Goal: Check status: Check status

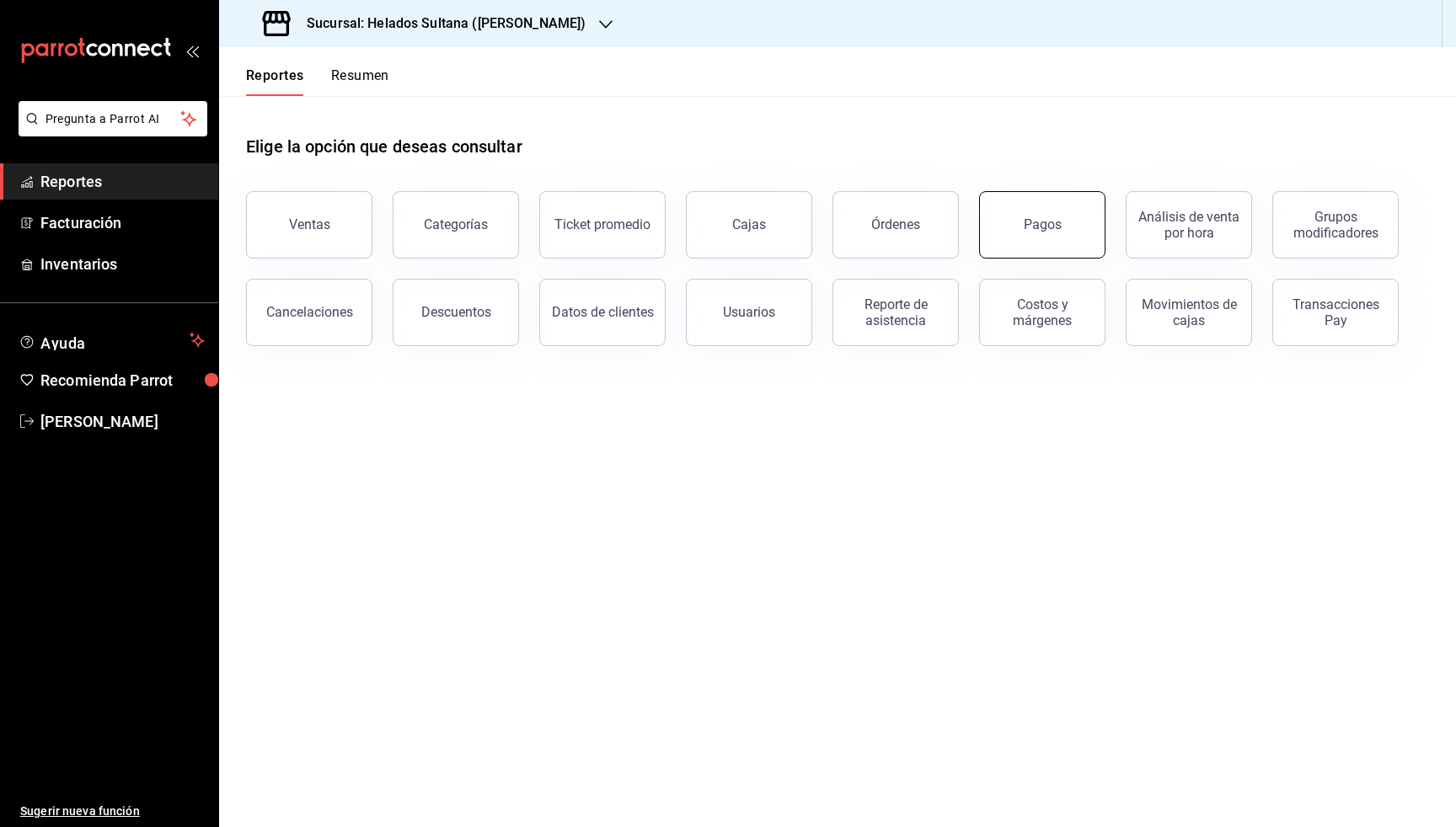
click at [1065, 236] on button "Pagos" at bounding box center [1042, 225] width 126 height 67
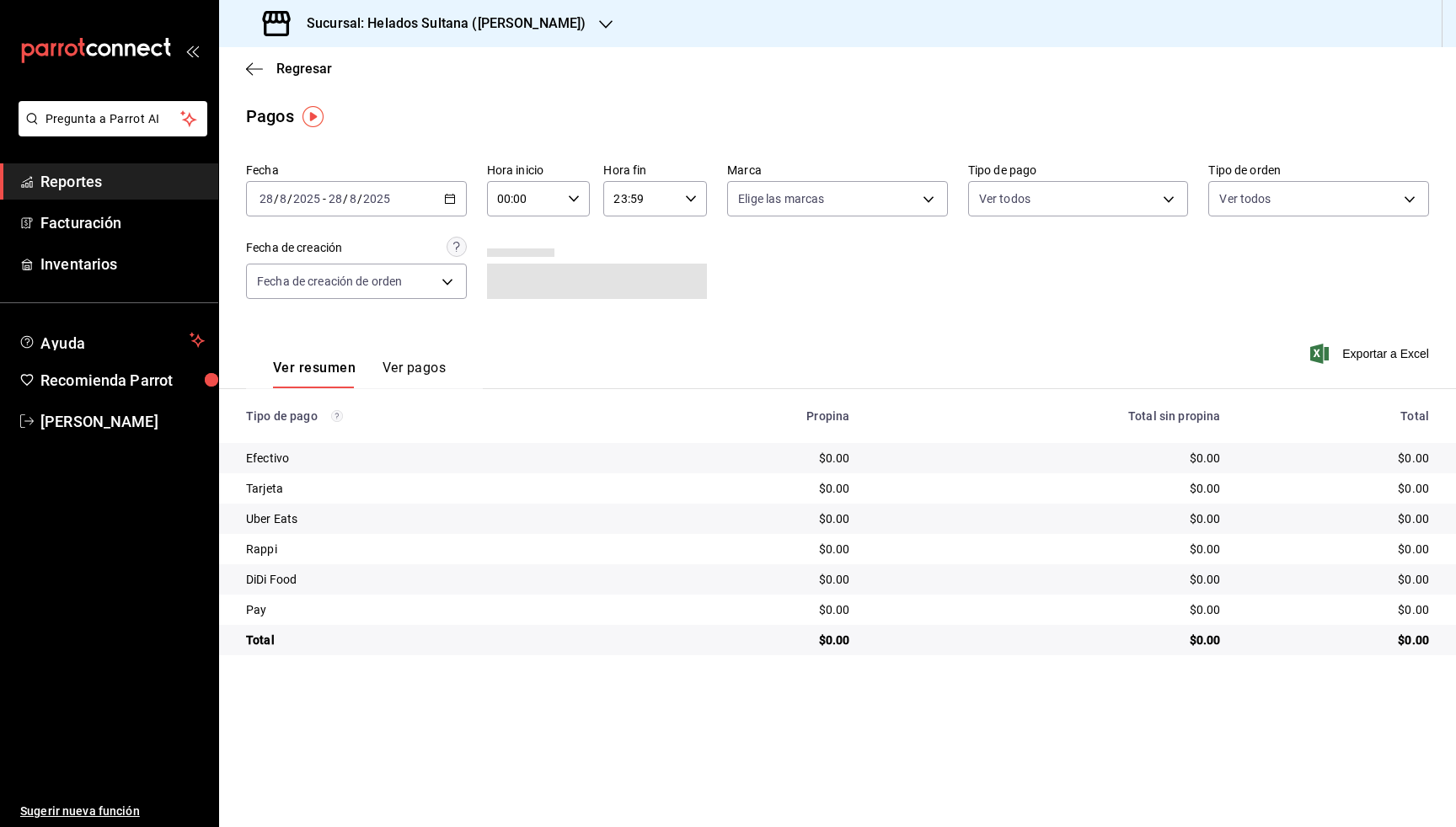
click at [430, 203] on div "[DATE] [DATE] - [DATE] [DATE]" at bounding box center [357, 199] width 221 height 35
click at [305, 444] on span "Rango de fechas" at bounding box center [325, 440] width 130 height 18
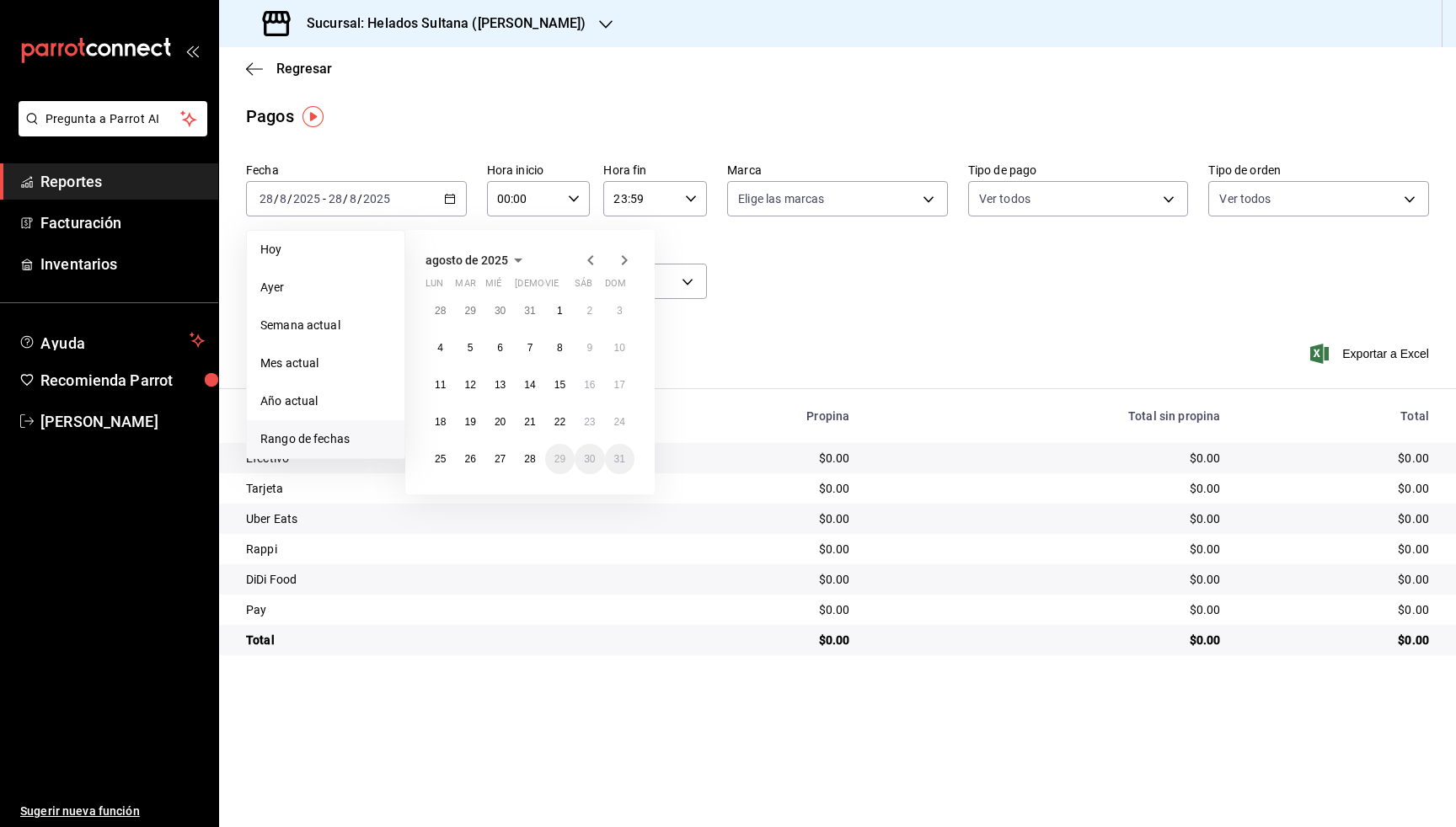
click at [509, 461] on button "27" at bounding box center [500, 458] width 30 height 31
click at [507, 461] on button "27" at bounding box center [500, 458] width 30 height 31
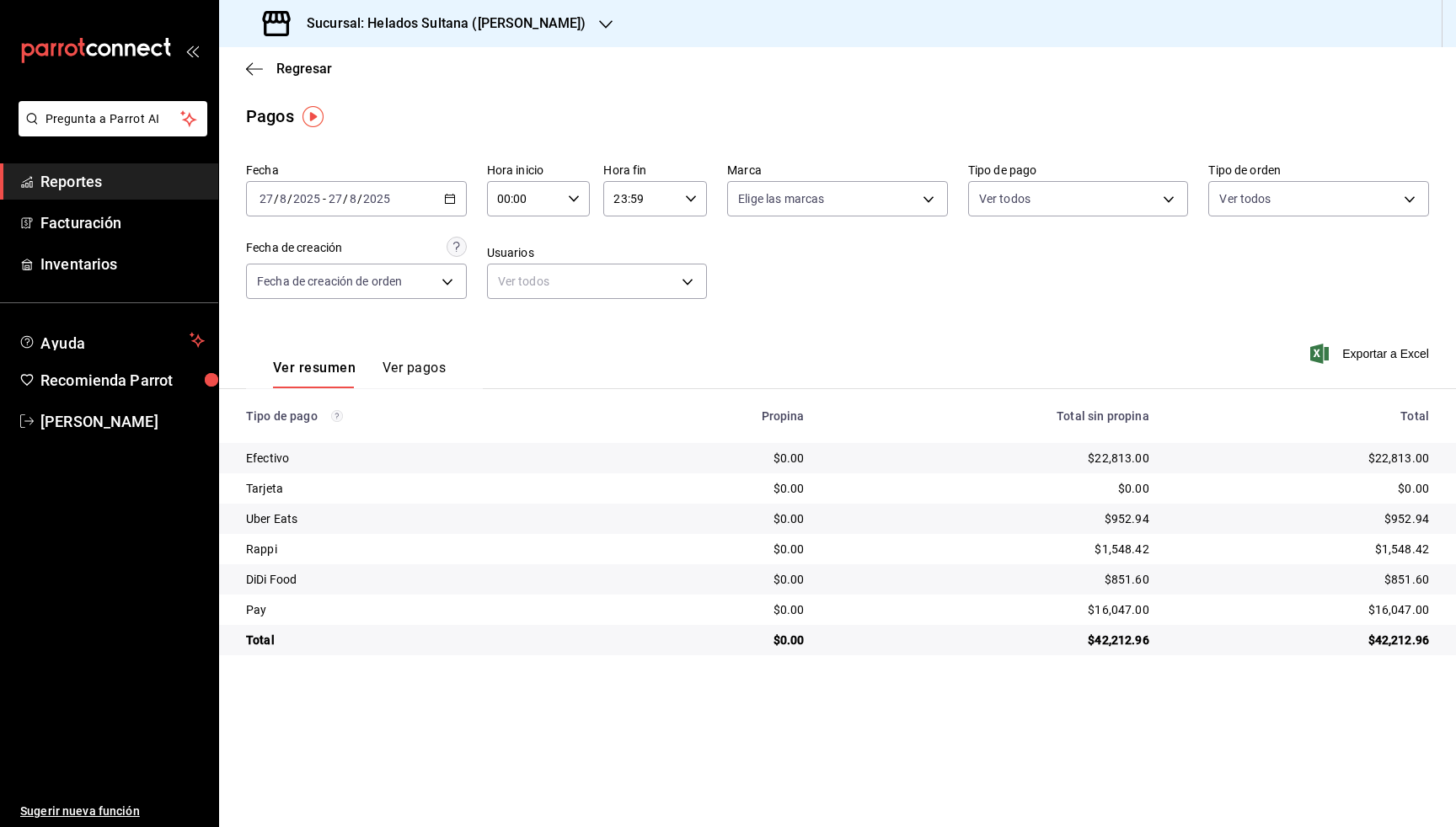
click at [451, 201] on icon "button" at bounding box center [450, 199] width 12 height 12
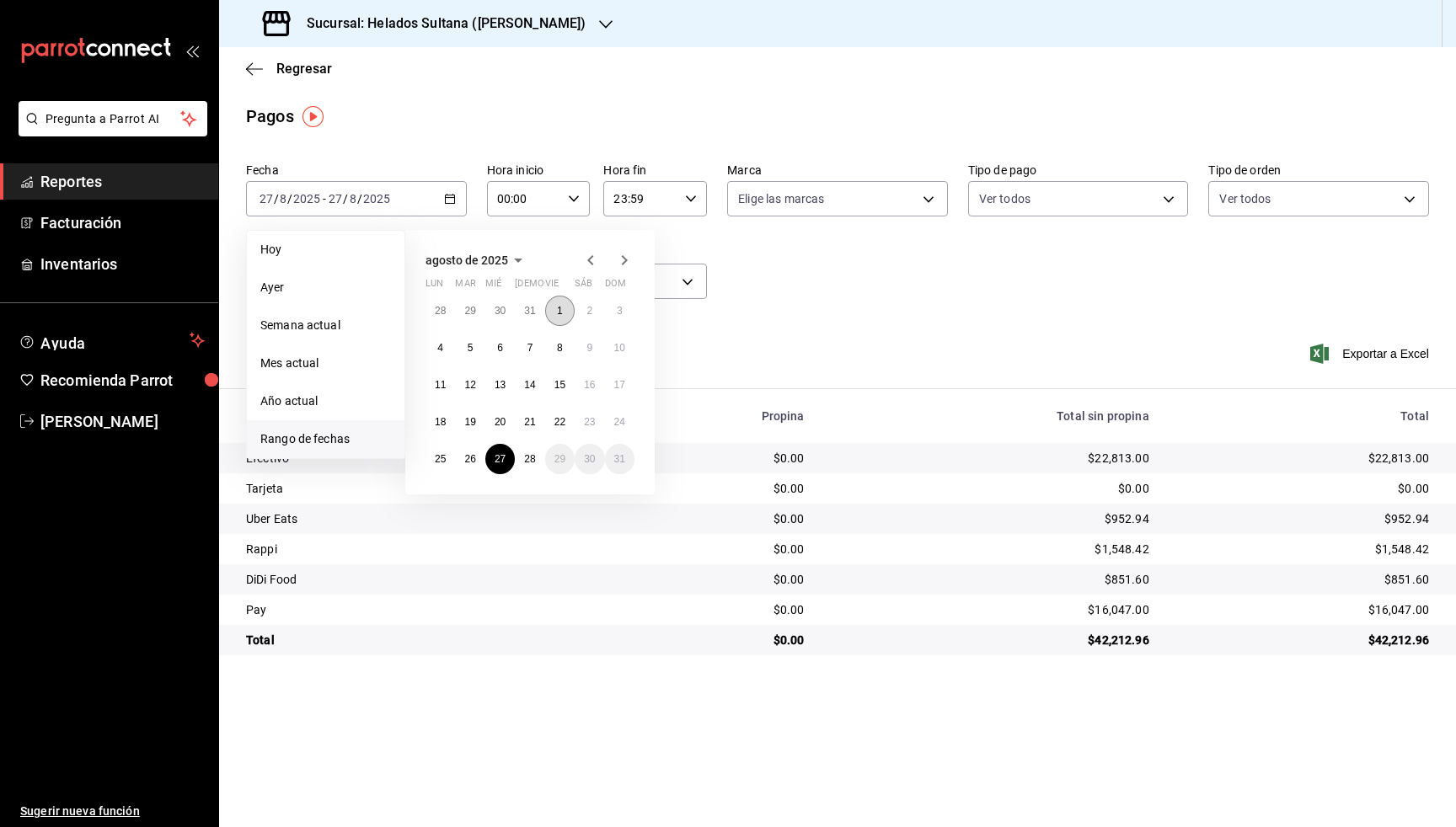
click at [565, 313] on button "1" at bounding box center [560, 310] width 30 height 31
click at [502, 457] on abbr "27" at bounding box center [500, 459] width 11 height 12
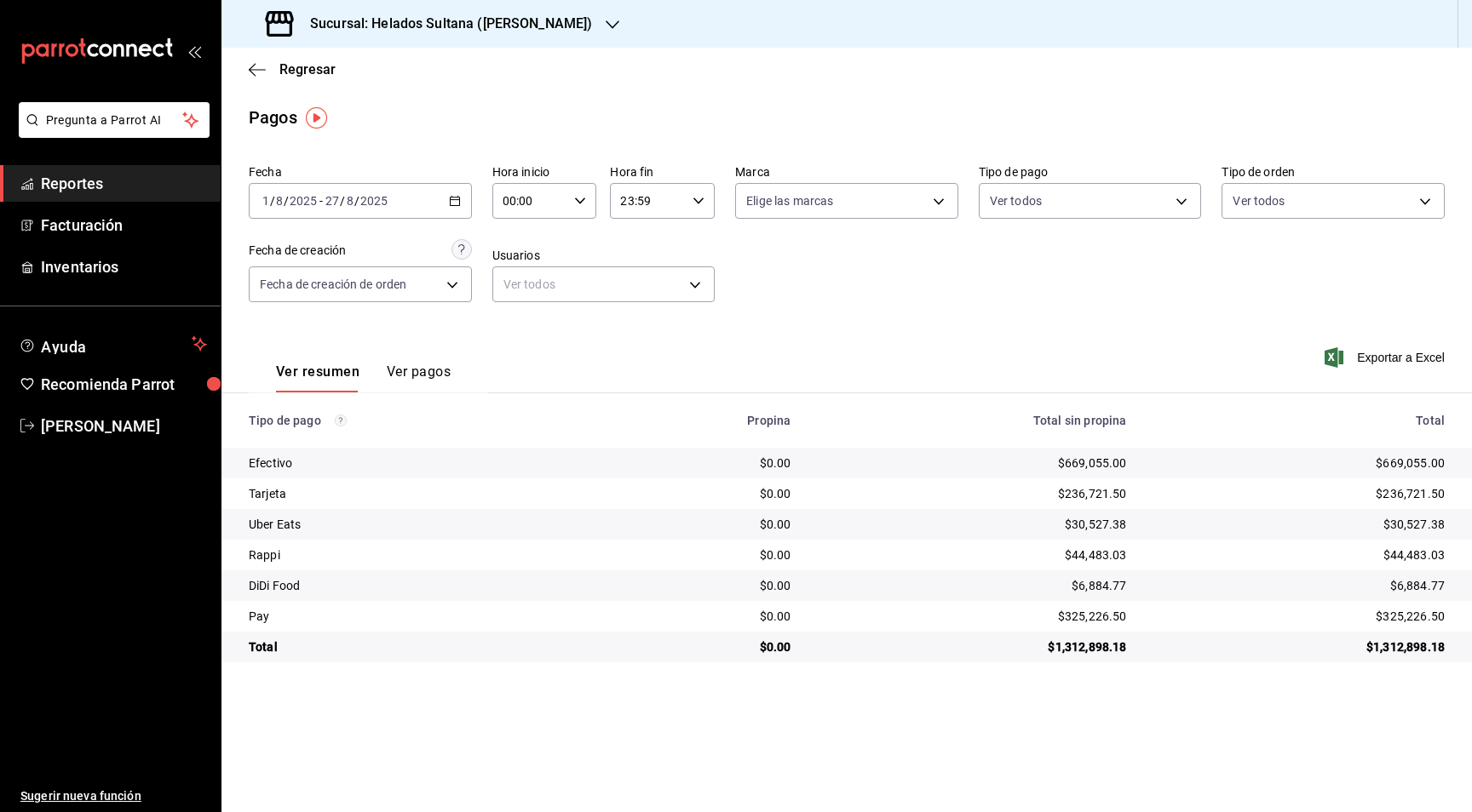
click at [79, 174] on link "Reportes" at bounding box center [110, 183] width 220 height 37
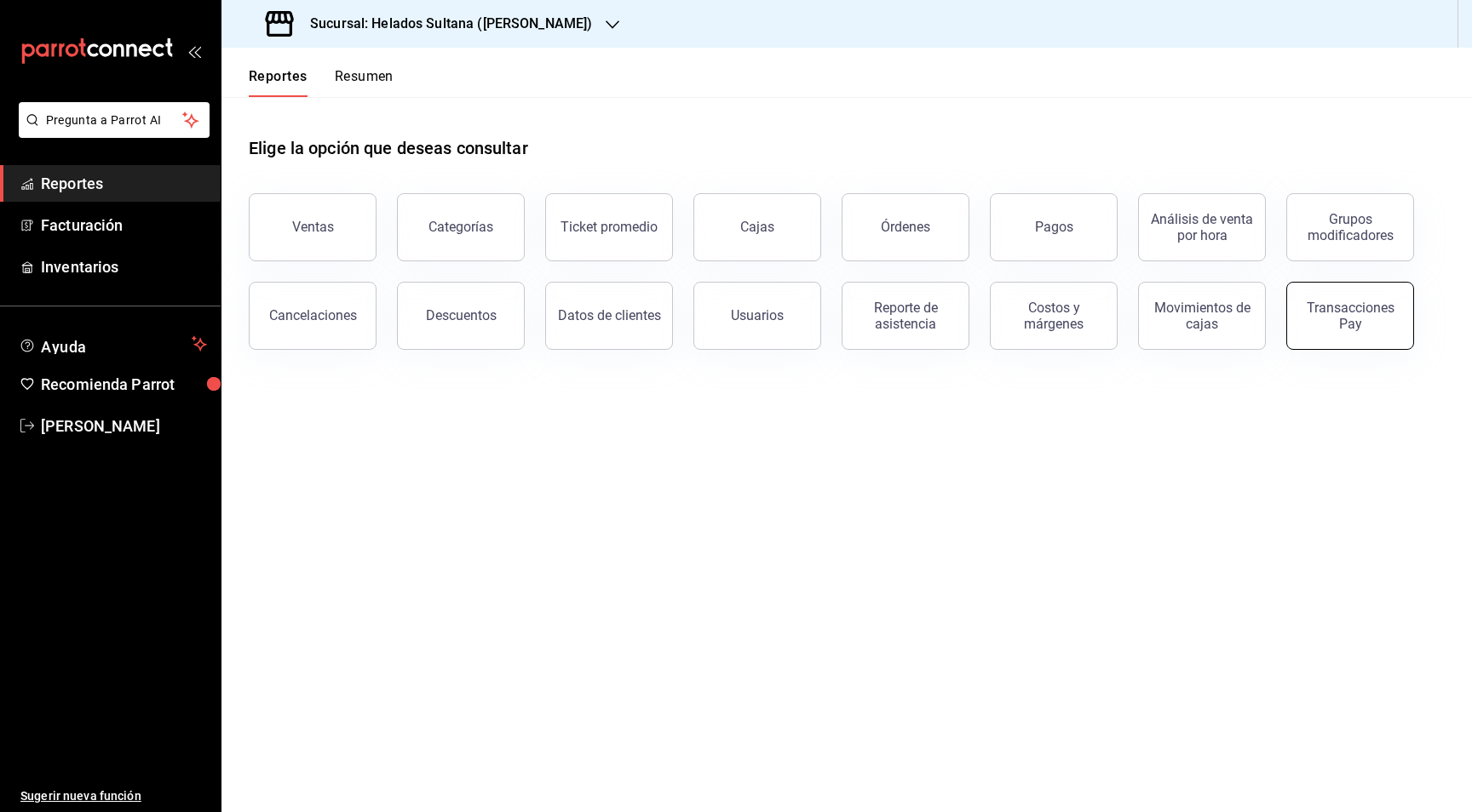
click at [1325, 341] on button "Transacciones Pay" at bounding box center [1349, 316] width 128 height 68
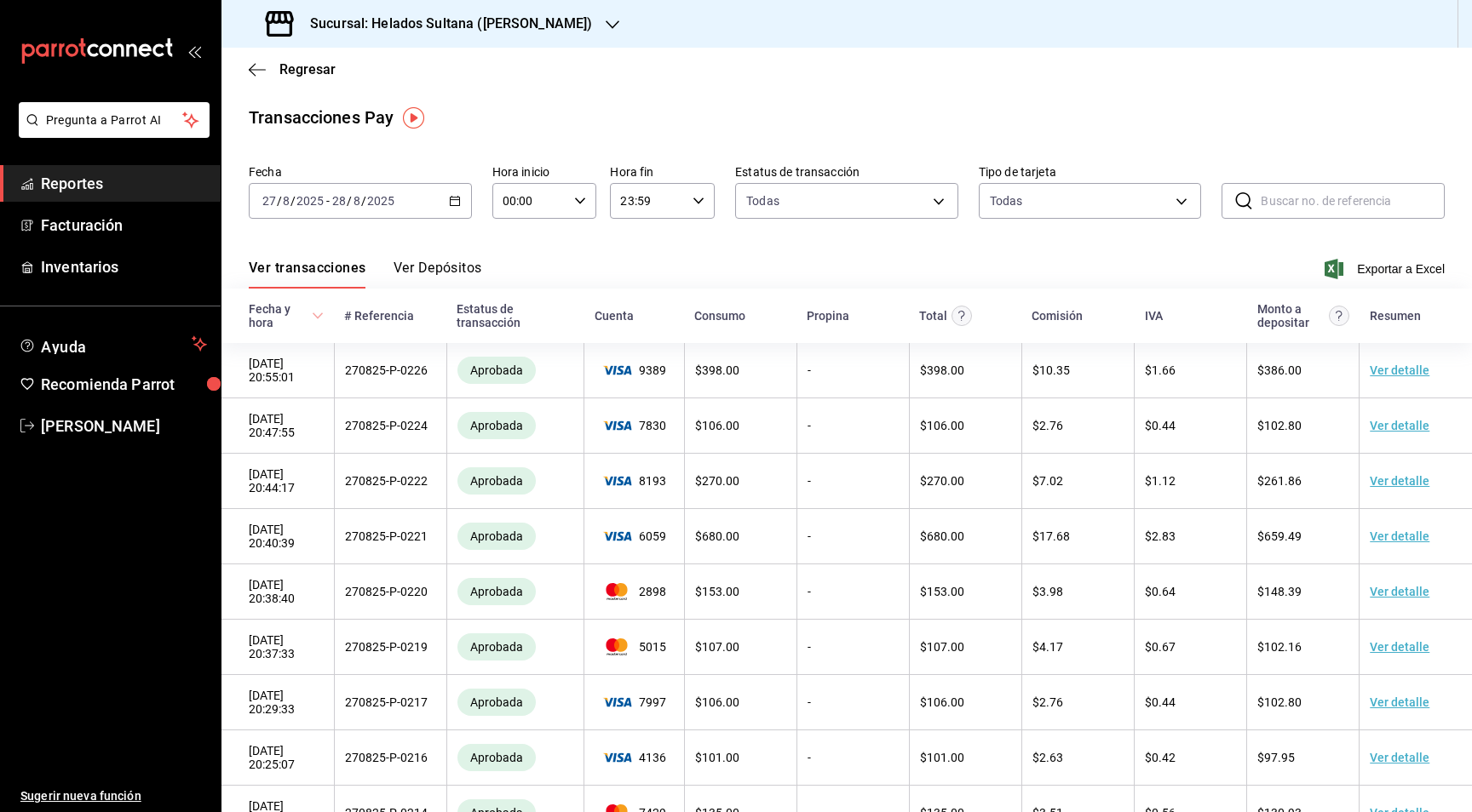
click at [444, 271] on button "Ver Depósitos" at bounding box center [438, 274] width 89 height 29
